Goal: Information Seeking & Learning: Learn about a topic

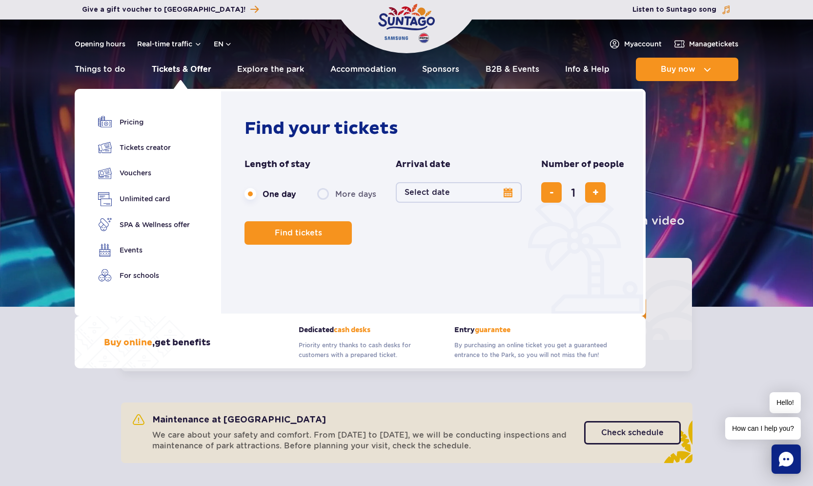
click at [185, 72] on link "Tickets & Offer" at bounding box center [182, 69] width 60 height 23
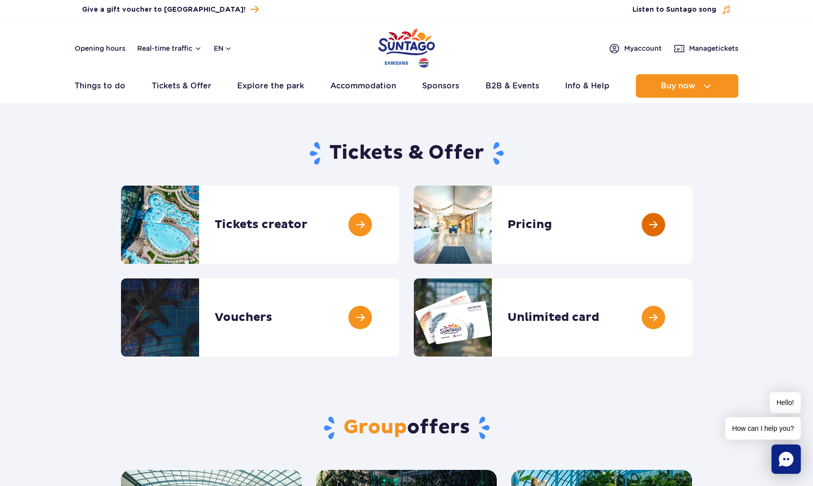
click at [692, 216] on link at bounding box center [692, 224] width 0 height 78
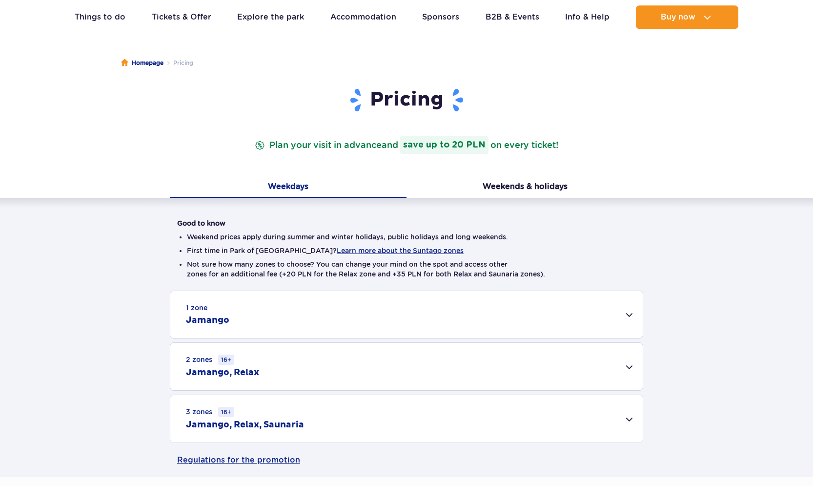
scroll to position [149, 0]
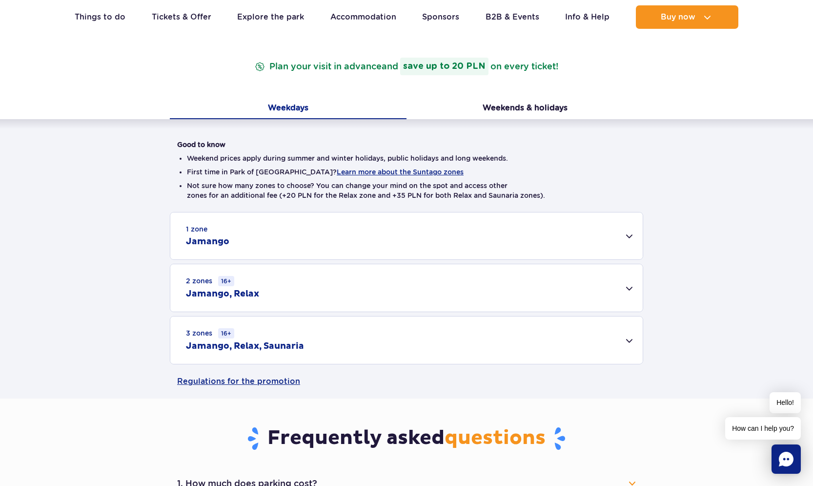
click at [629, 238] on div "1 zone Jamango" at bounding box center [406, 235] width 472 height 47
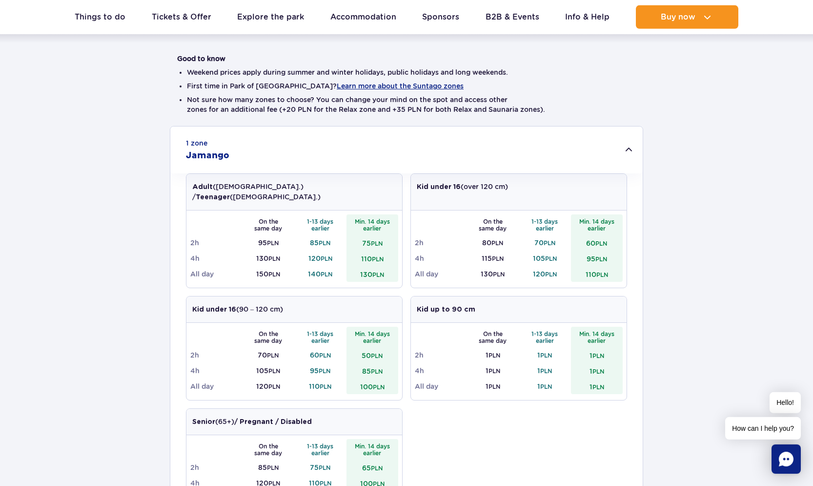
scroll to position [299, 0]
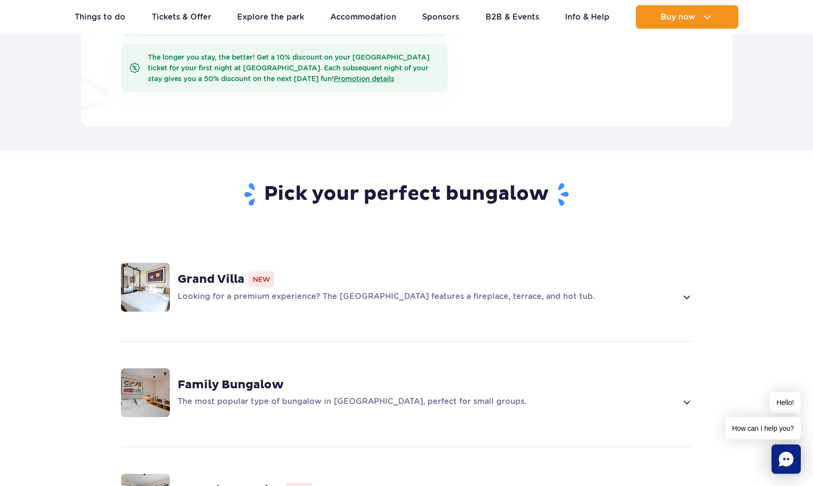
scroll to position [647, 0]
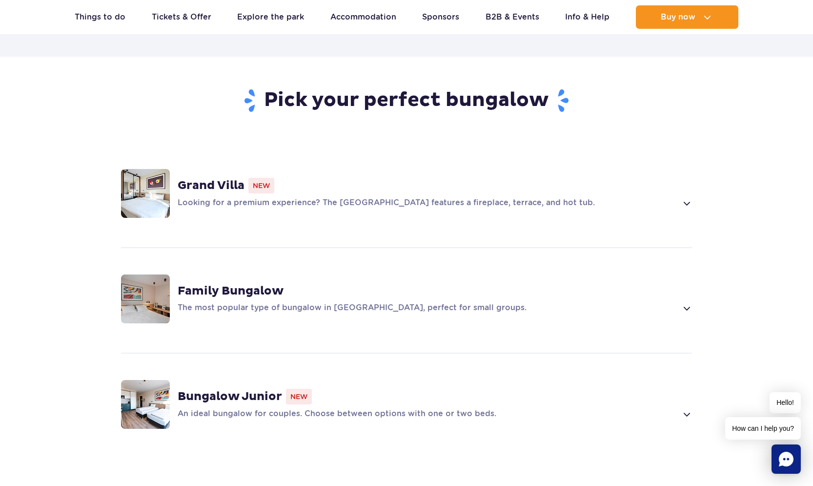
click at [152, 172] on img at bounding box center [145, 193] width 49 height 49
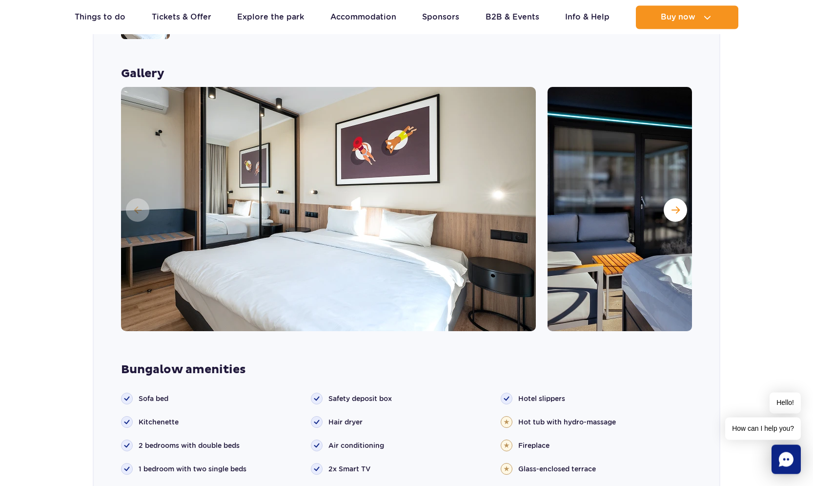
scroll to position [824, 0]
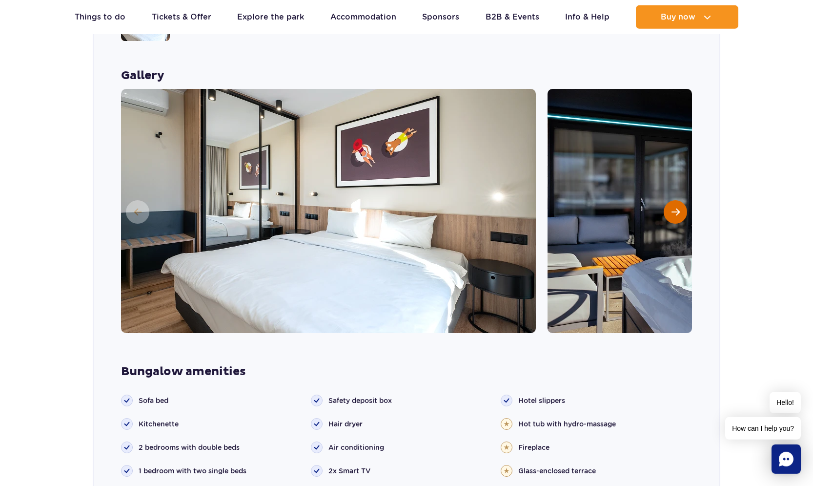
click at [676, 207] on span "Next slide" at bounding box center [675, 211] width 8 height 9
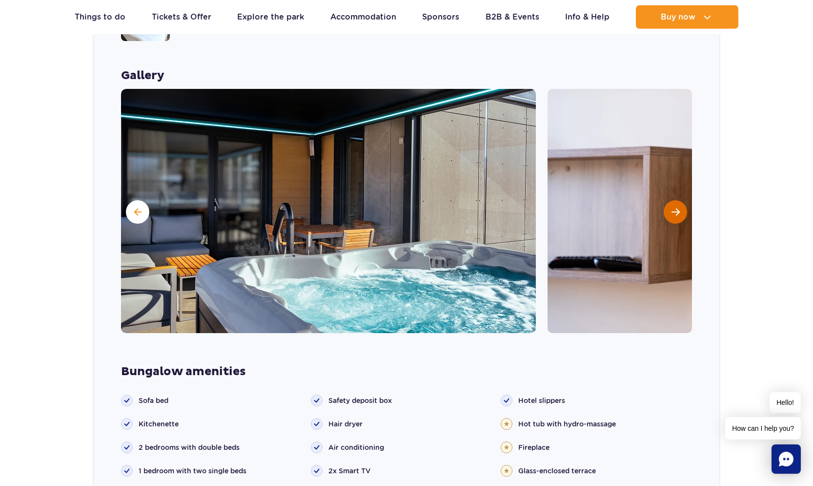
click at [676, 207] on span "Next slide" at bounding box center [675, 211] width 8 height 9
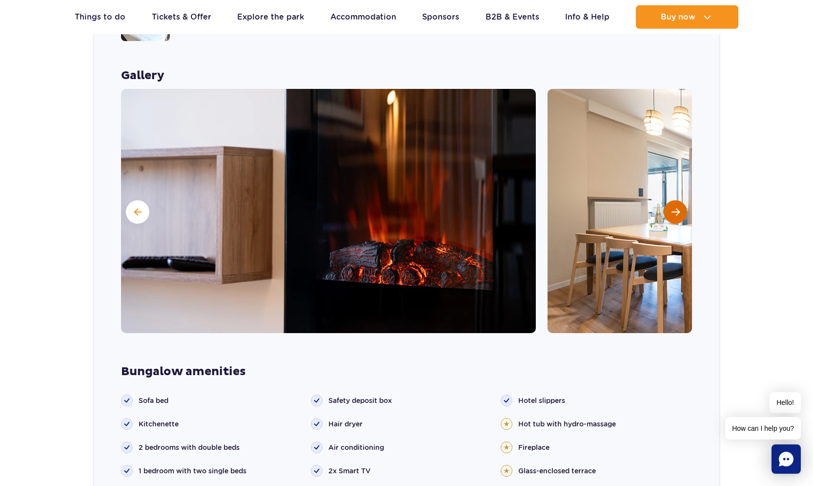
click at [676, 207] on span "Next slide" at bounding box center [675, 211] width 8 height 9
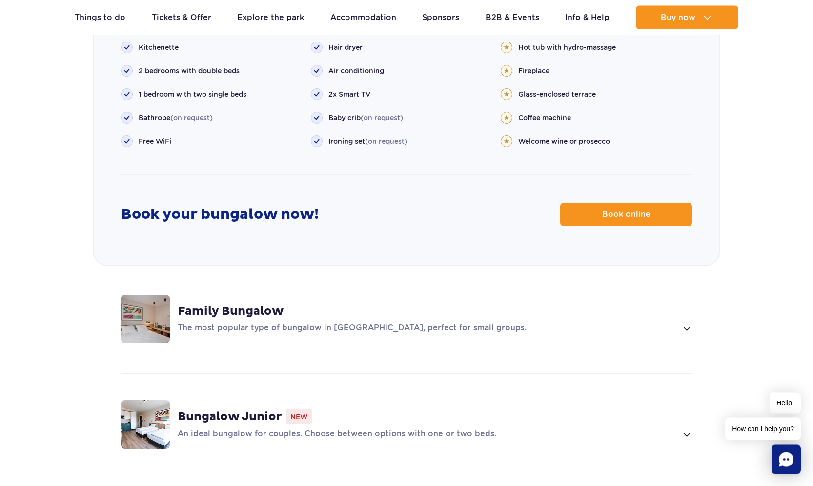
scroll to position [1321, 0]
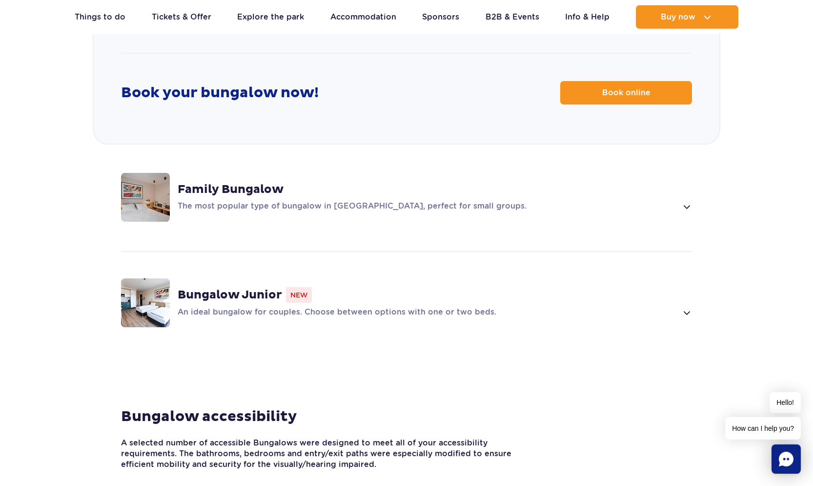
click at [679, 306] on div "An ideal bungalow for couples. Choose between options with one or two beds." at bounding box center [435, 312] width 514 height 12
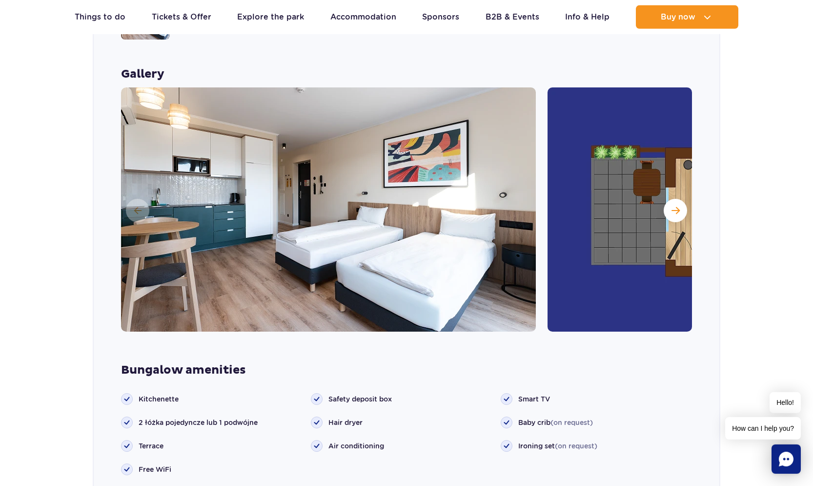
scroll to position [1036, 0]
click at [680, 198] on button "Next slide" at bounding box center [675, 209] width 23 height 23
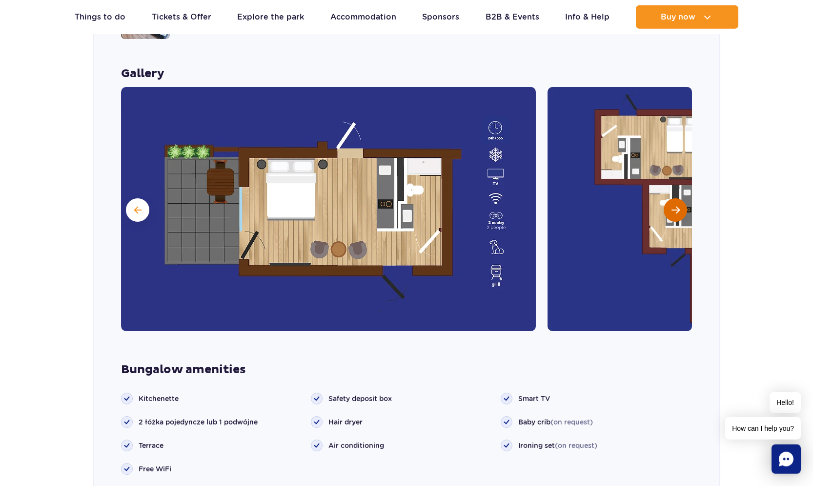
click at [679, 205] on span "Next slide" at bounding box center [675, 209] width 8 height 9
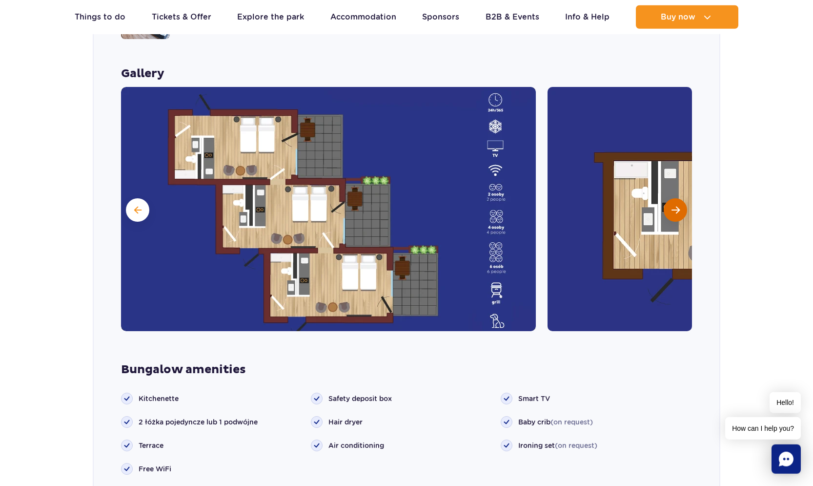
click at [678, 205] on span "Next slide" at bounding box center [675, 209] width 8 height 9
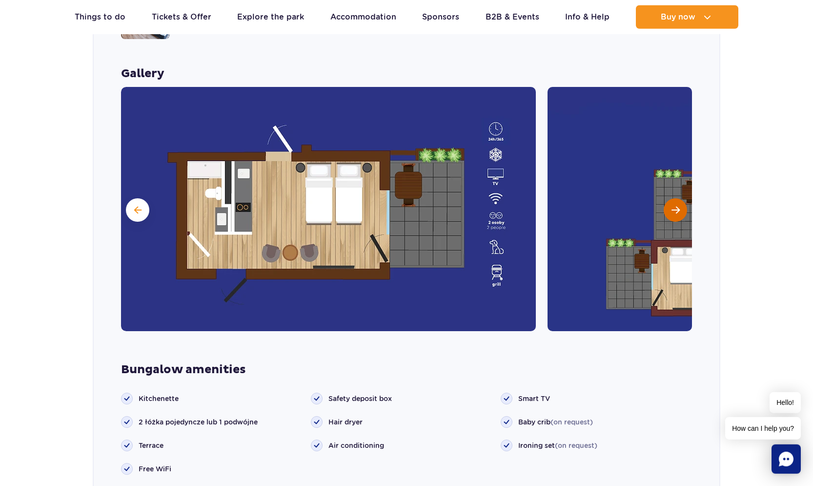
click at [678, 205] on span "Next slide" at bounding box center [675, 209] width 8 height 9
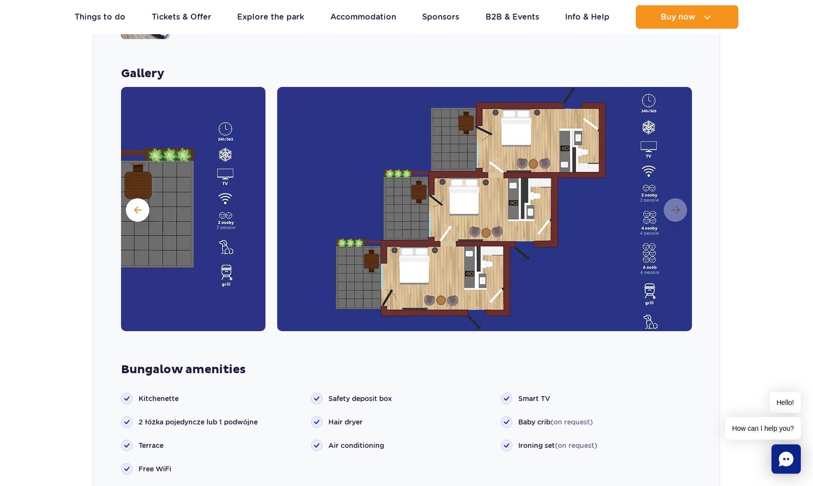
click at [683, 198] on img at bounding box center [484, 209] width 415 height 244
click at [676, 194] on img at bounding box center [484, 209] width 415 height 244
click at [136, 205] on span at bounding box center [137, 209] width 7 height 9
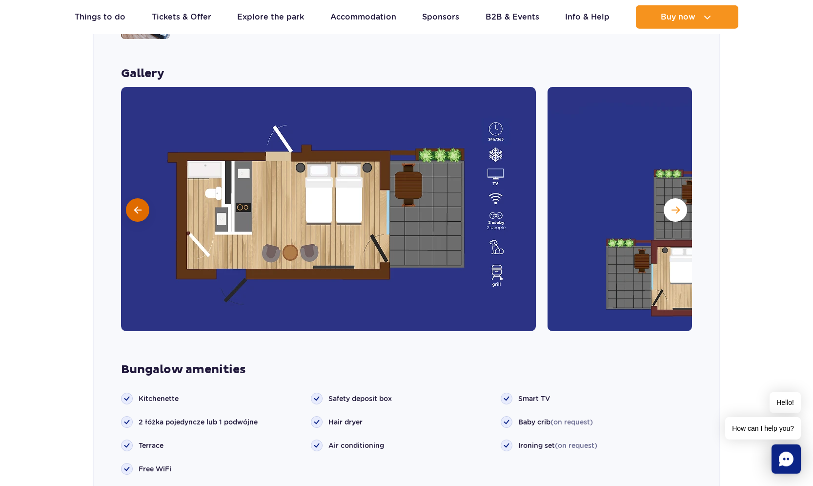
click at [136, 205] on span at bounding box center [137, 209] width 7 height 9
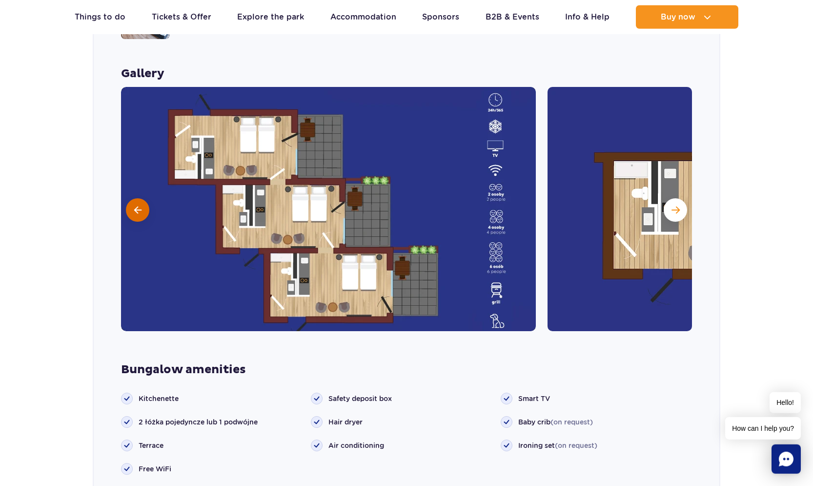
click at [136, 205] on span at bounding box center [137, 209] width 7 height 9
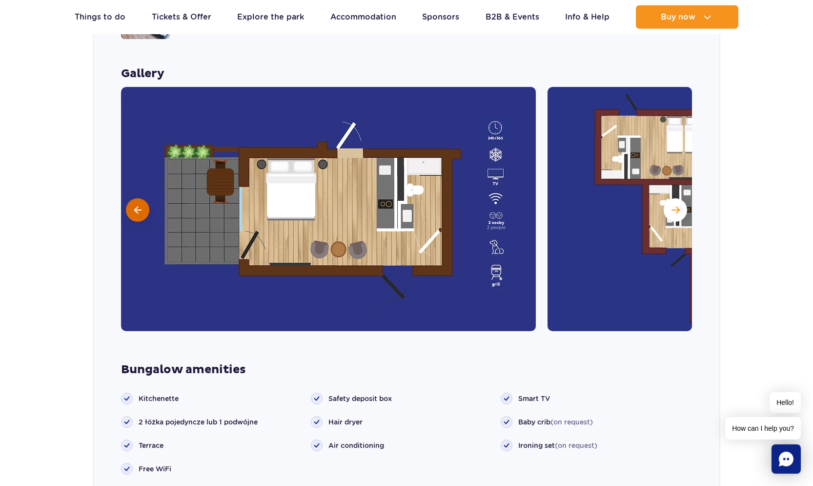
click at [136, 205] on span at bounding box center [137, 209] width 7 height 9
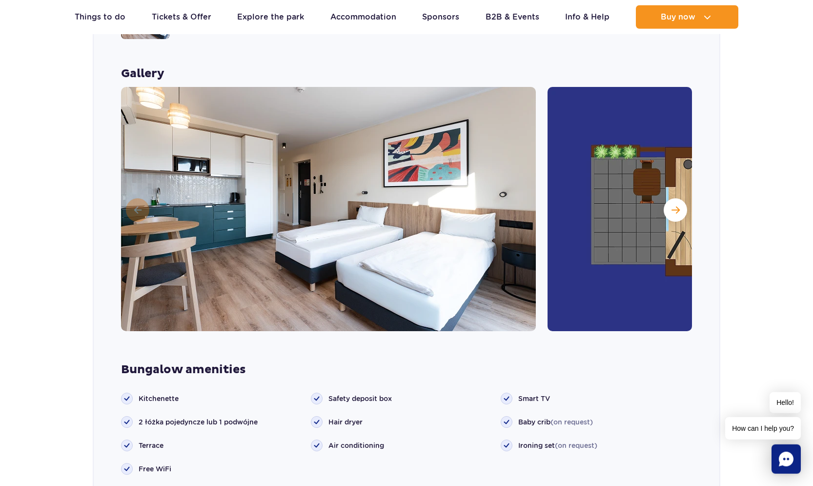
click at [136, 196] on img at bounding box center [328, 209] width 415 height 244
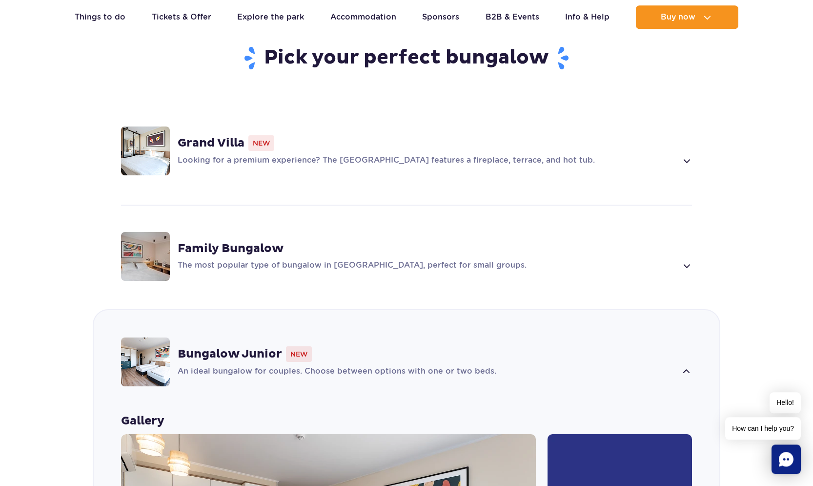
scroll to position [688, 0]
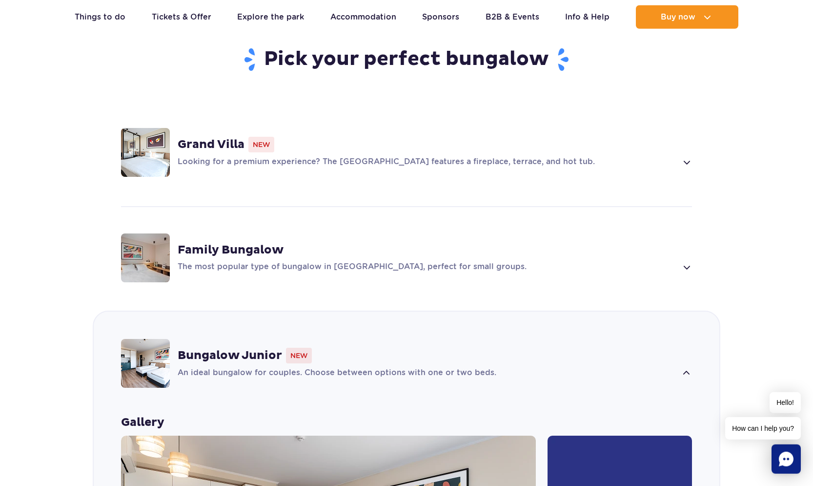
click at [256, 153] on div "Grand Villa New Looking for a premium experience? The Grand Villa features a fi…" at bounding box center [407, 152] width 626 height 103
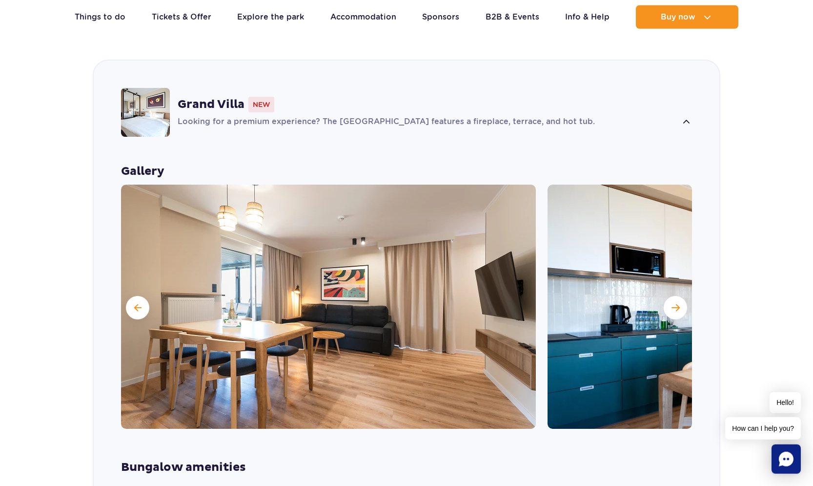
scroll to position [729, 0]
